Goal: Task Accomplishment & Management: Manage account settings

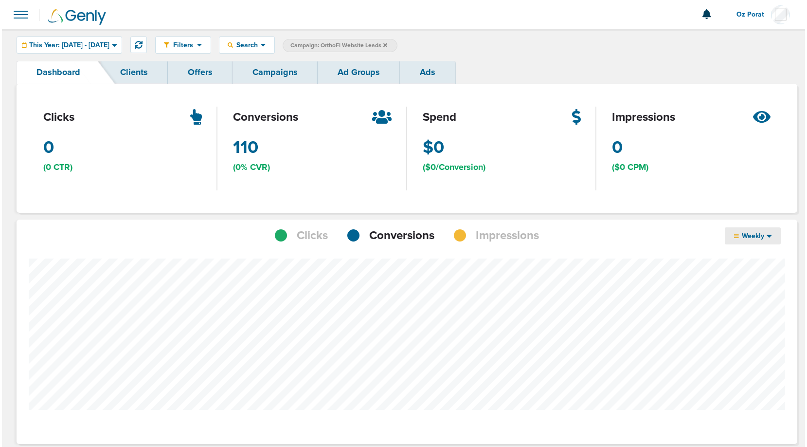
scroll to position [757, 774]
click at [385, 46] on icon at bounding box center [383, 45] width 4 height 4
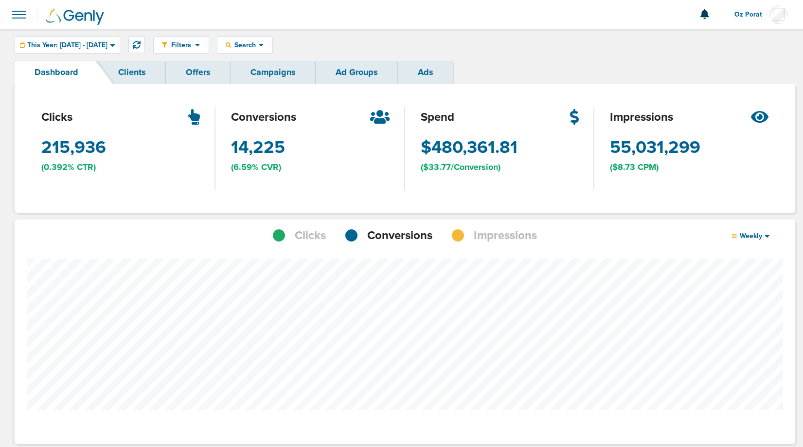
click at [86, 47] on span "This Year: [DATE] - [DATE]" at bounding box center [67, 45] width 80 height 7
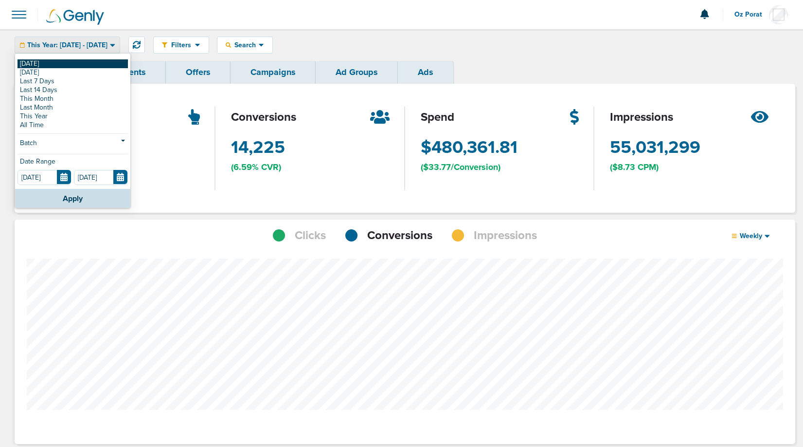
click at [63, 65] on link "[DATE]" at bounding box center [73, 63] width 110 height 9
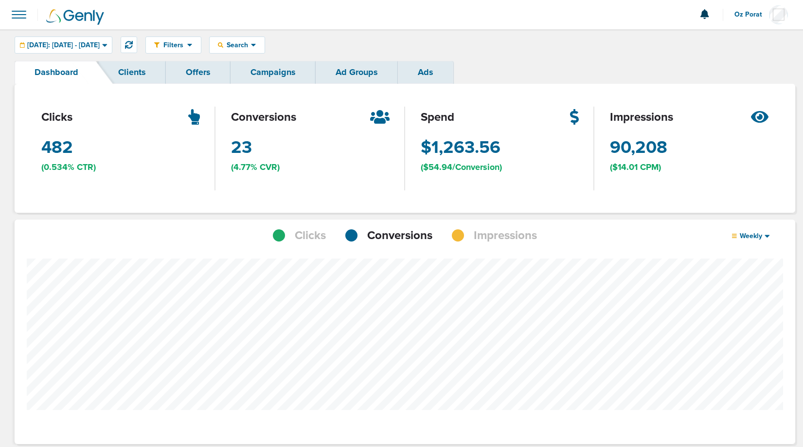
click at [759, 14] on span "Oz Porat" at bounding box center [752, 14] width 35 height 7
click at [732, 39] on link "Sign Out" at bounding box center [739, 42] width 97 height 12
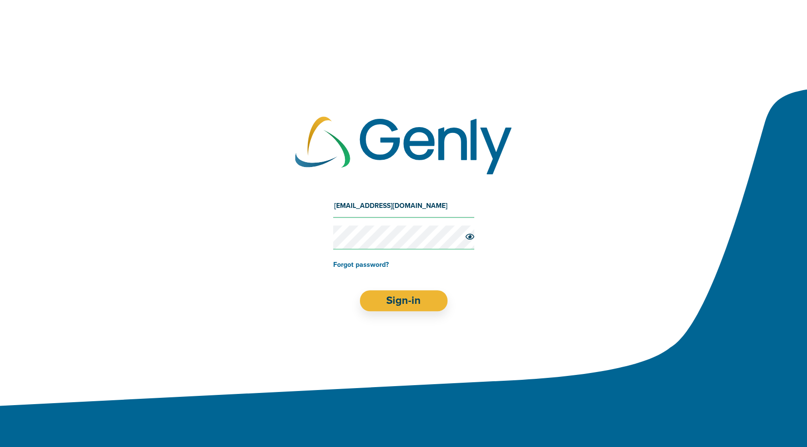
click at [381, 205] on input "[EMAIL_ADDRESS][DOMAIN_NAME]" at bounding box center [403, 205] width 141 height 23
type input "[EMAIL_ADDRESS][DOMAIN_NAME]"
click at [396, 298] on button "Sign-in" at bounding box center [404, 300] width 88 height 21
